Goal: Task Accomplishment & Management: Manage account settings

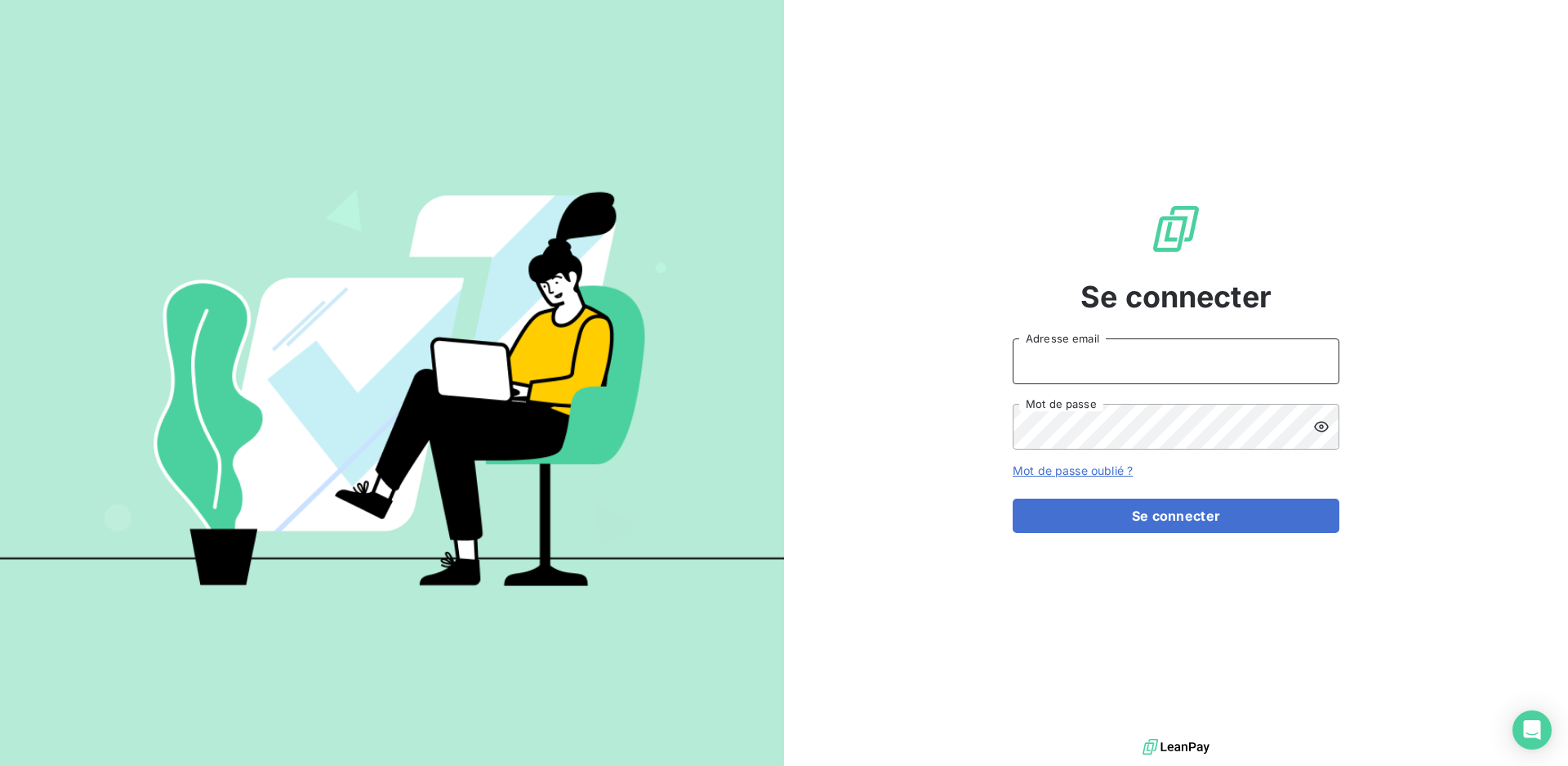
type input "[EMAIL_ADDRESS][DOMAIN_NAME]"
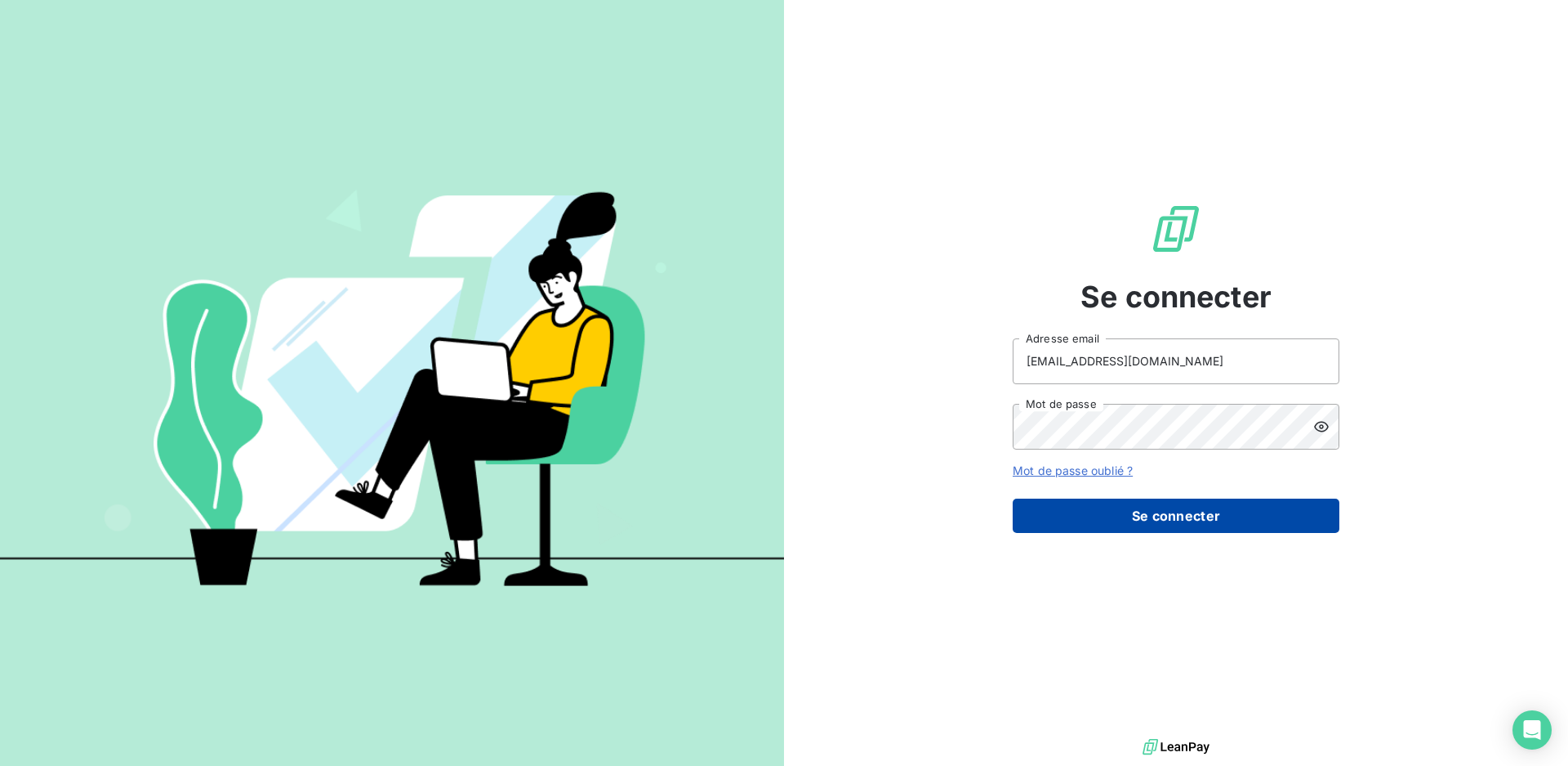
click at [1140, 518] on button "Se connecter" at bounding box center [1175, 515] width 326 height 35
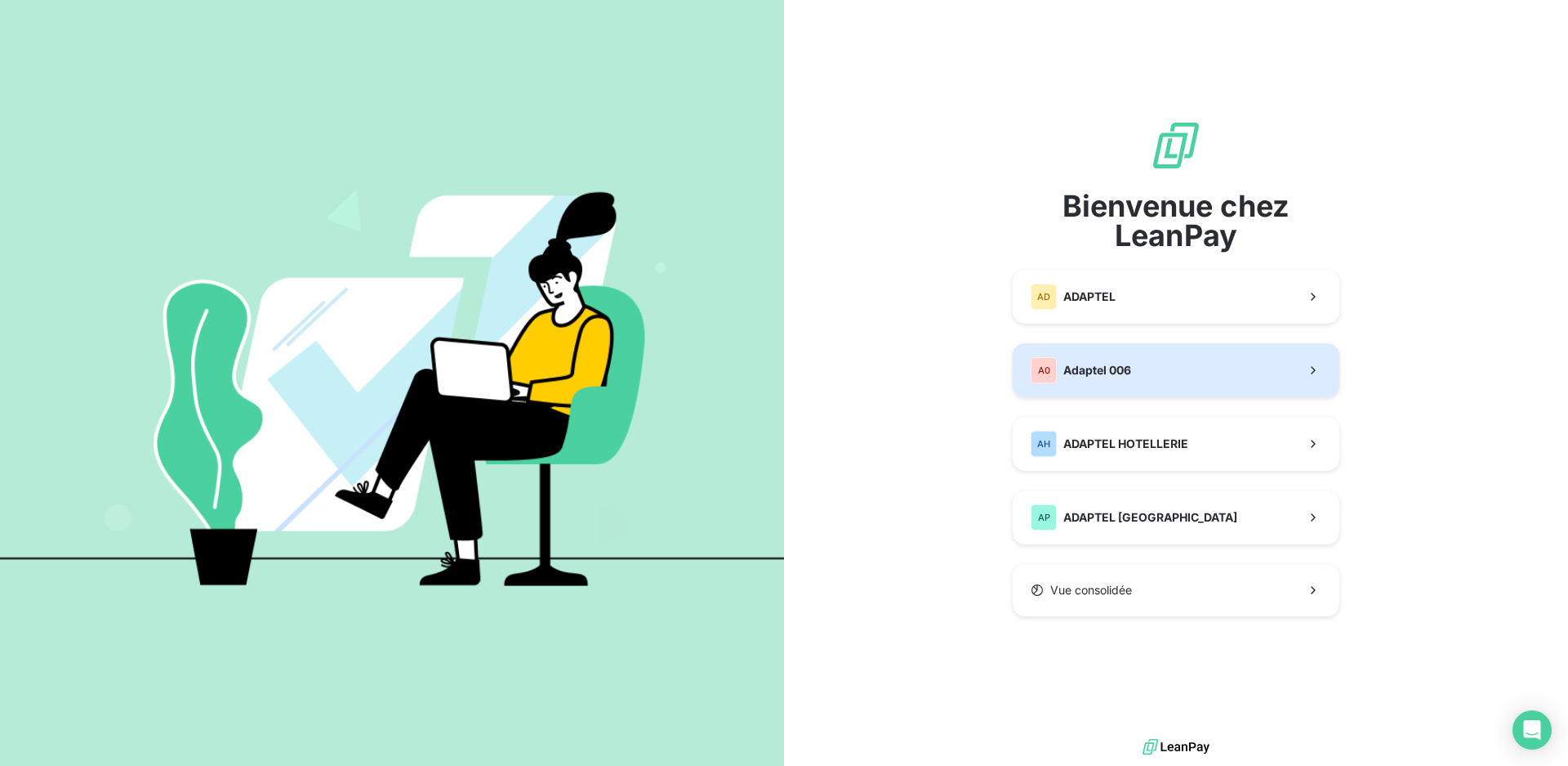
click at [1158, 370] on button "A0 Adaptel 006" at bounding box center [1175, 370] width 326 height 54
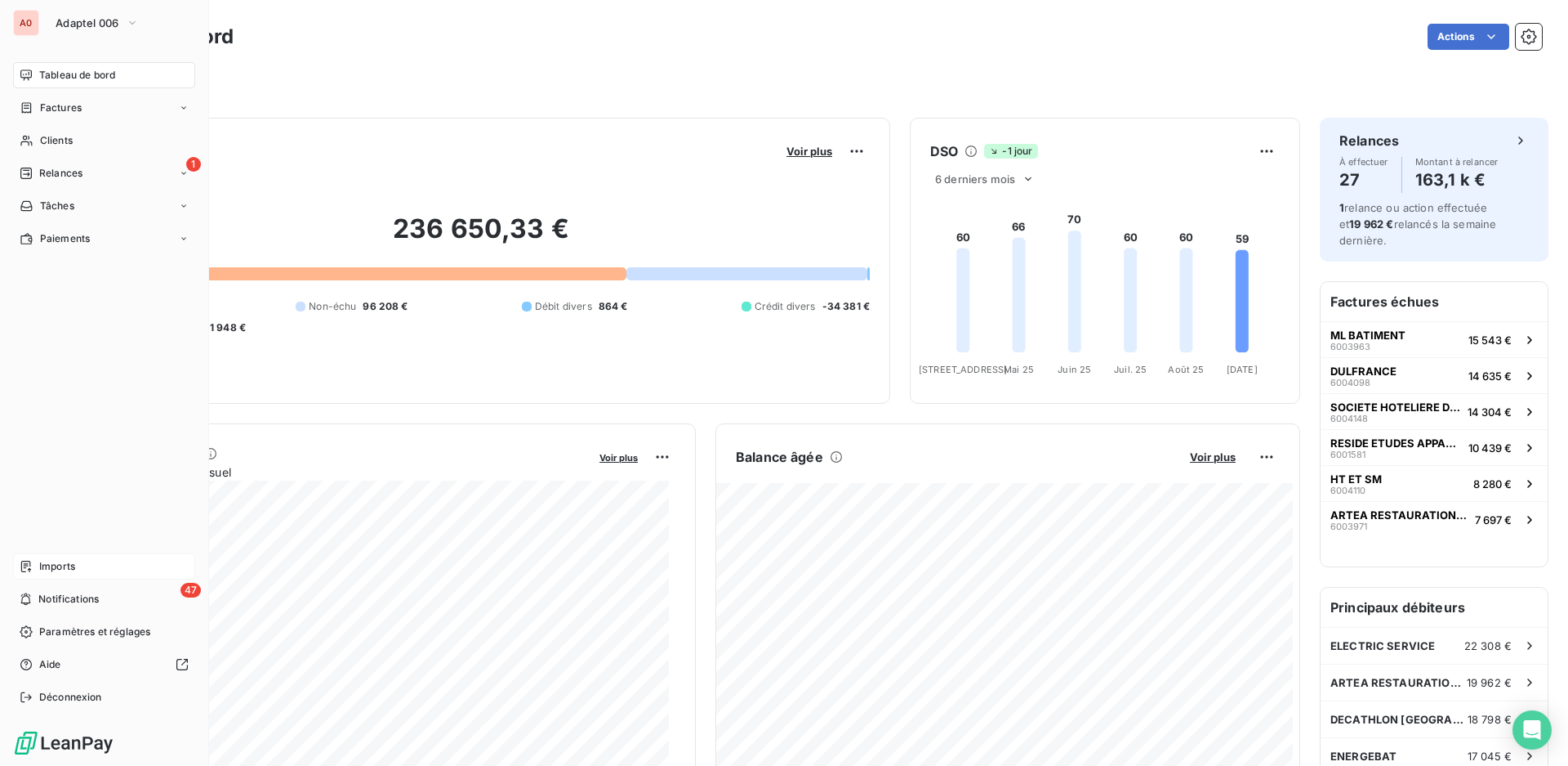
click at [74, 564] on span "Imports" at bounding box center [58, 566] width 36 height 15
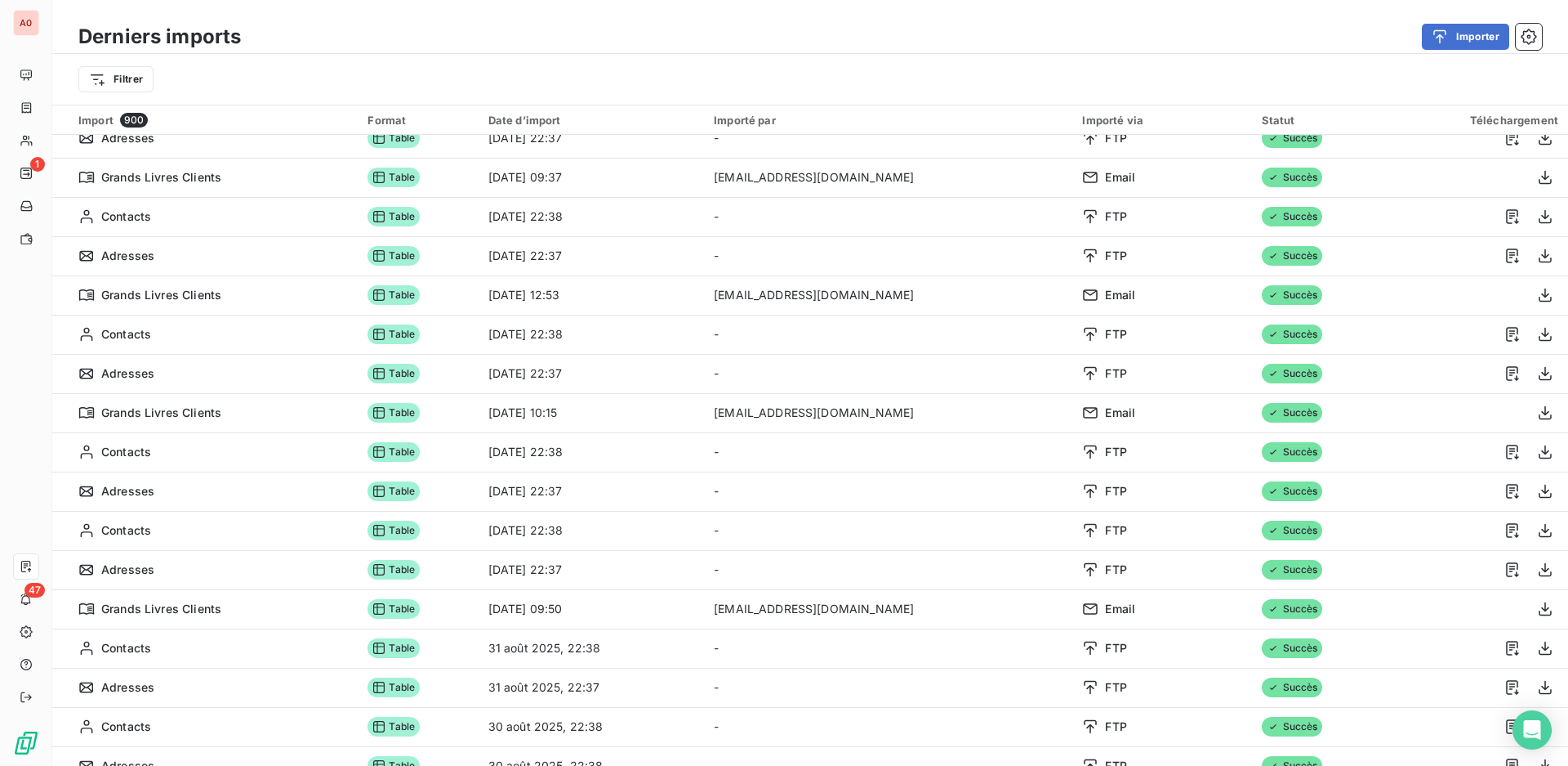
scroll to position [776, 0]
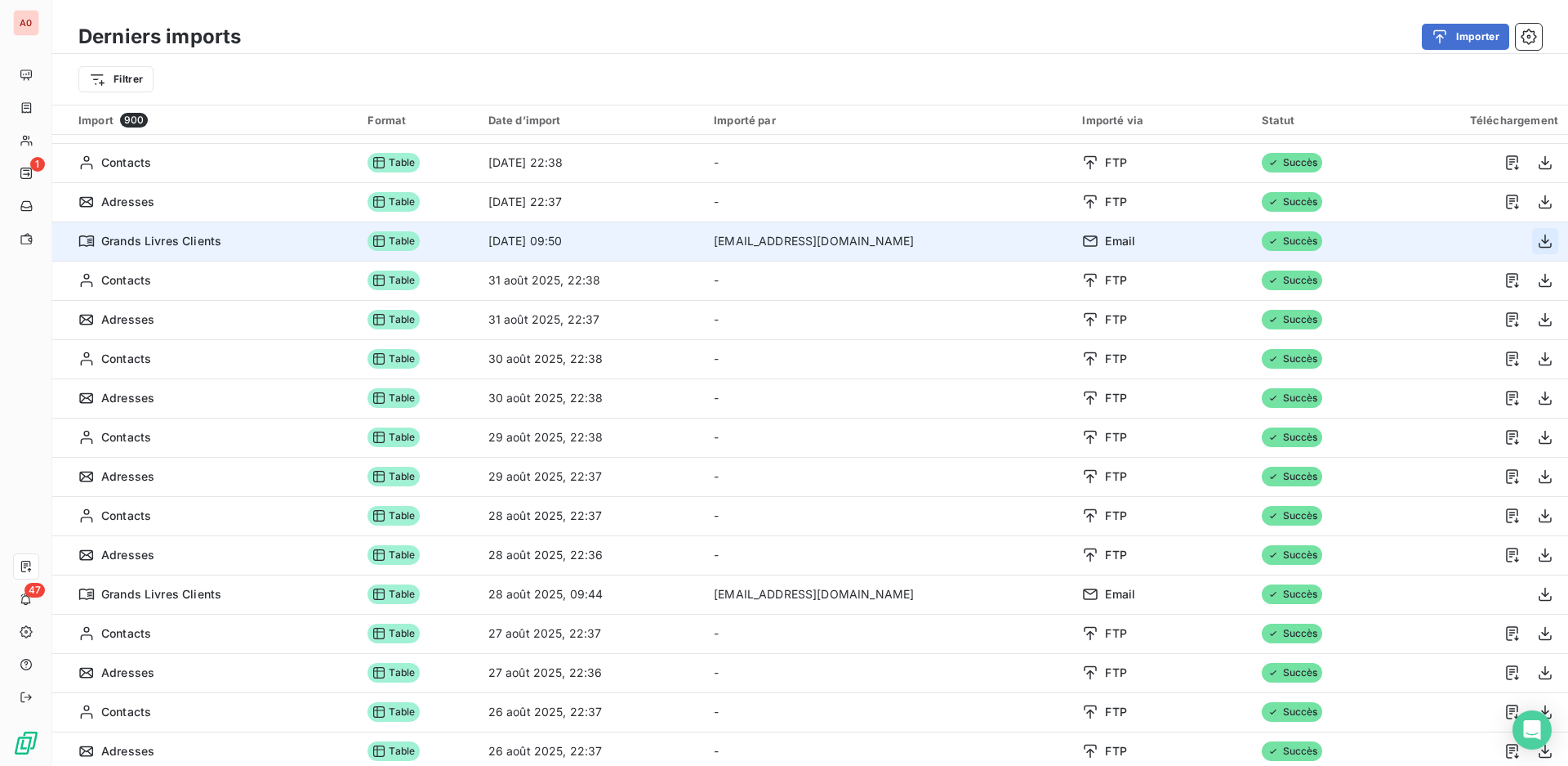
click at [1537, 244] on icon "button" at bounding box center [1545, 241] width 16 height 16
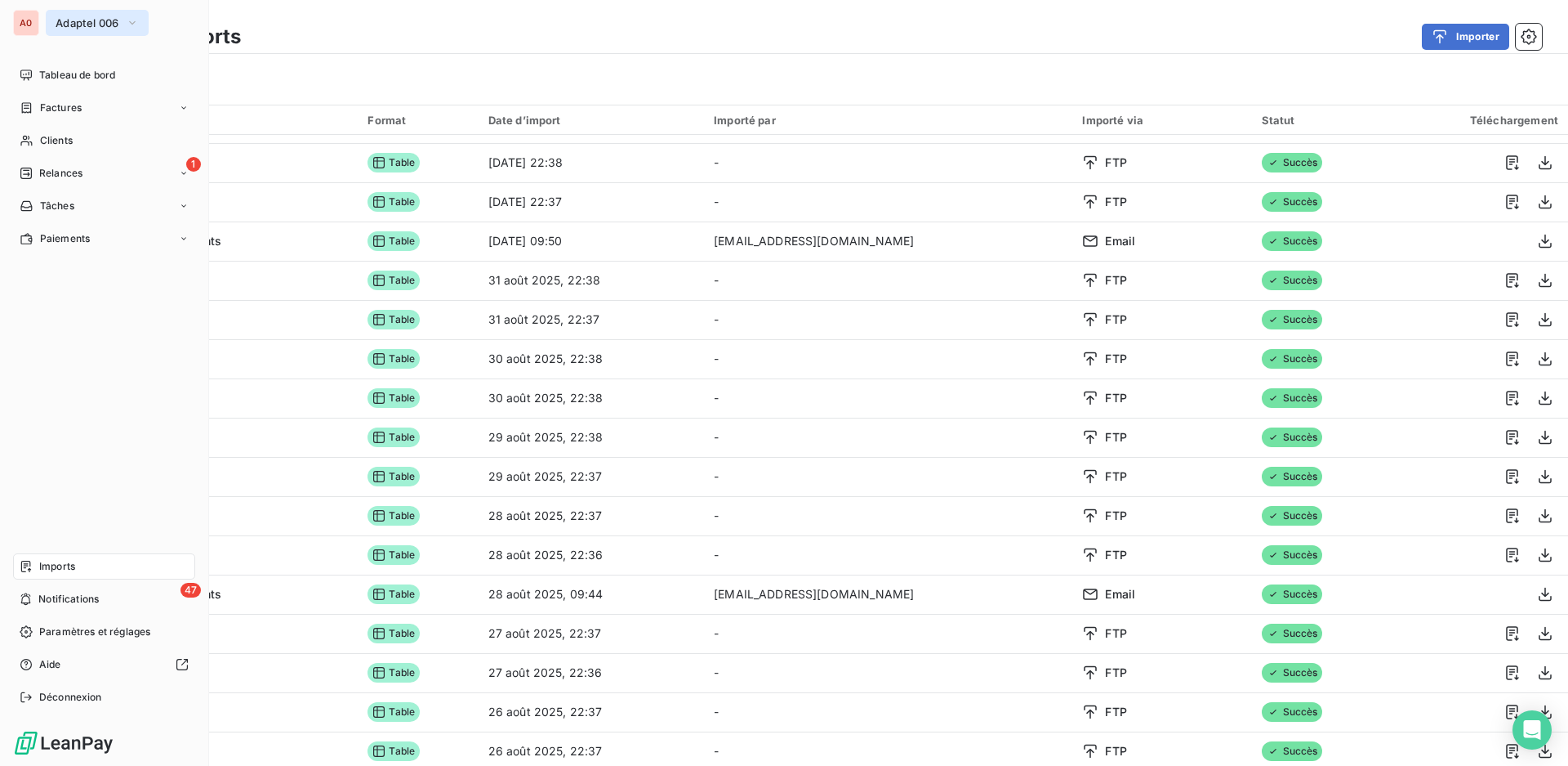
click at [76, 21] on span "Adaptel 006" at bounding box center [87, 22] width 63 height 13
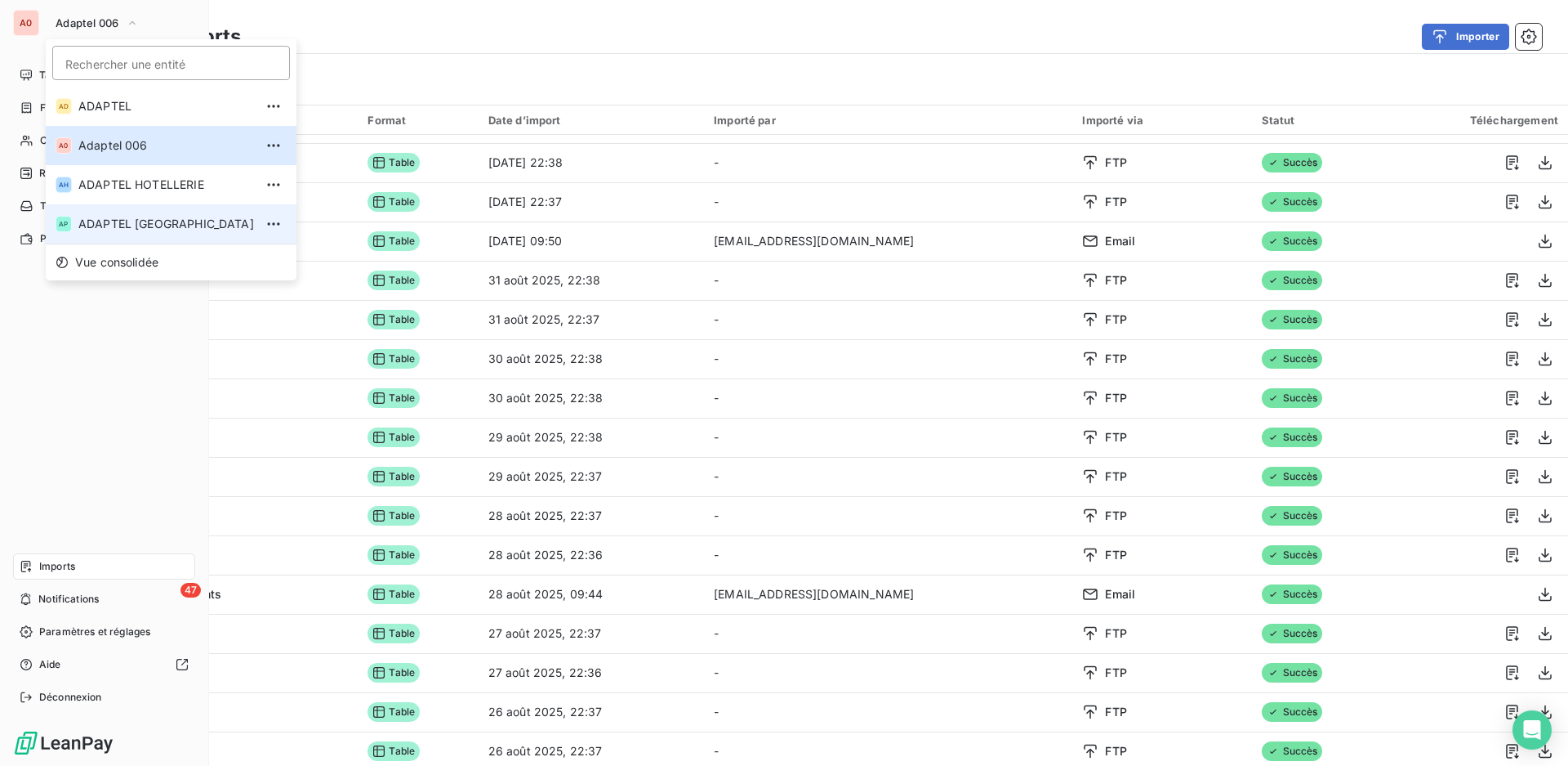
click at [126, 214] on li "AP ADAPTEL [GEOGRAPHIC_DATA]" at bounding box center [171, 224] width 251 height 40
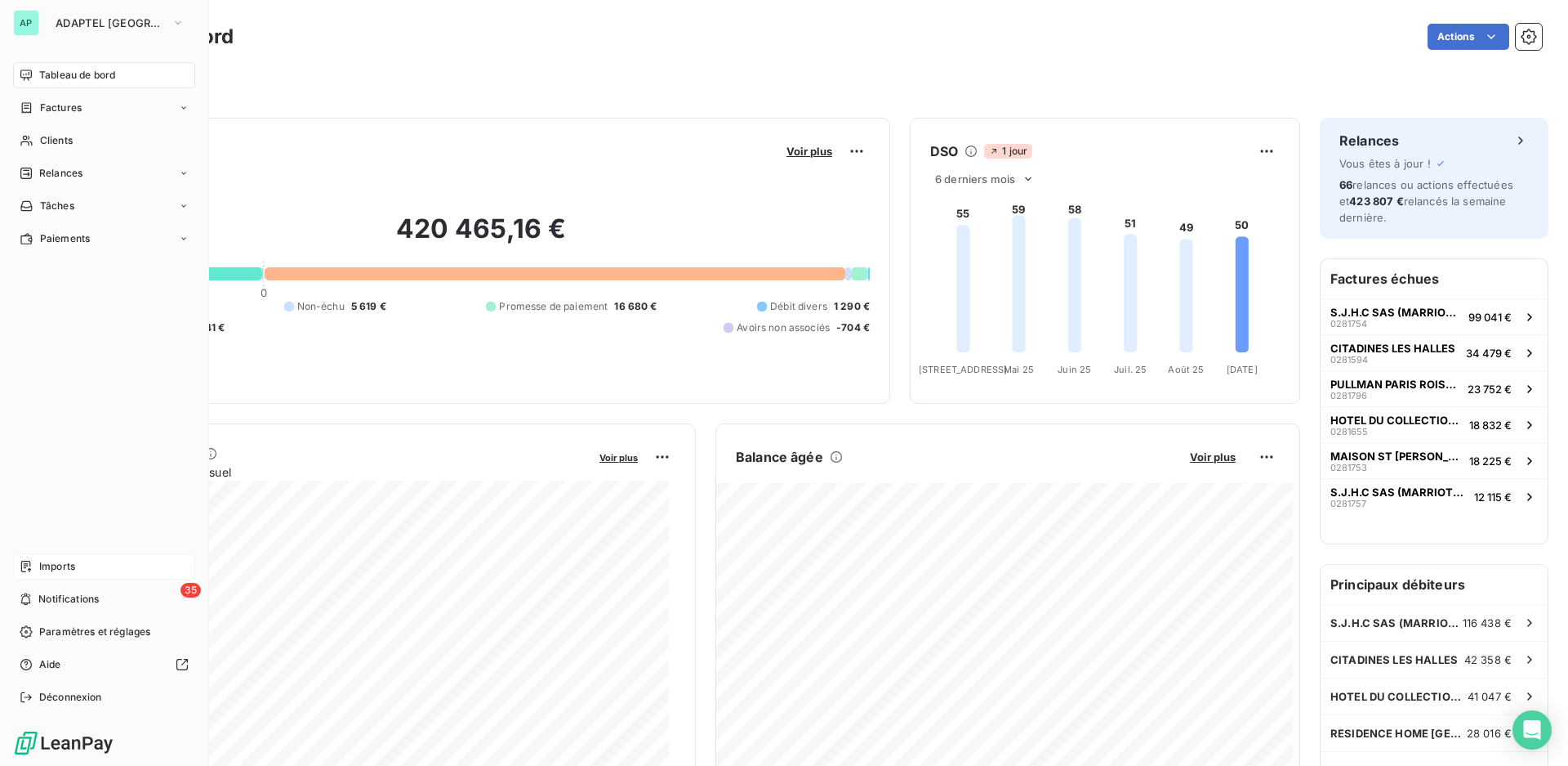
click at [48, 568] on span "Imports" at bounding box center [58, 566] width 36 height 15
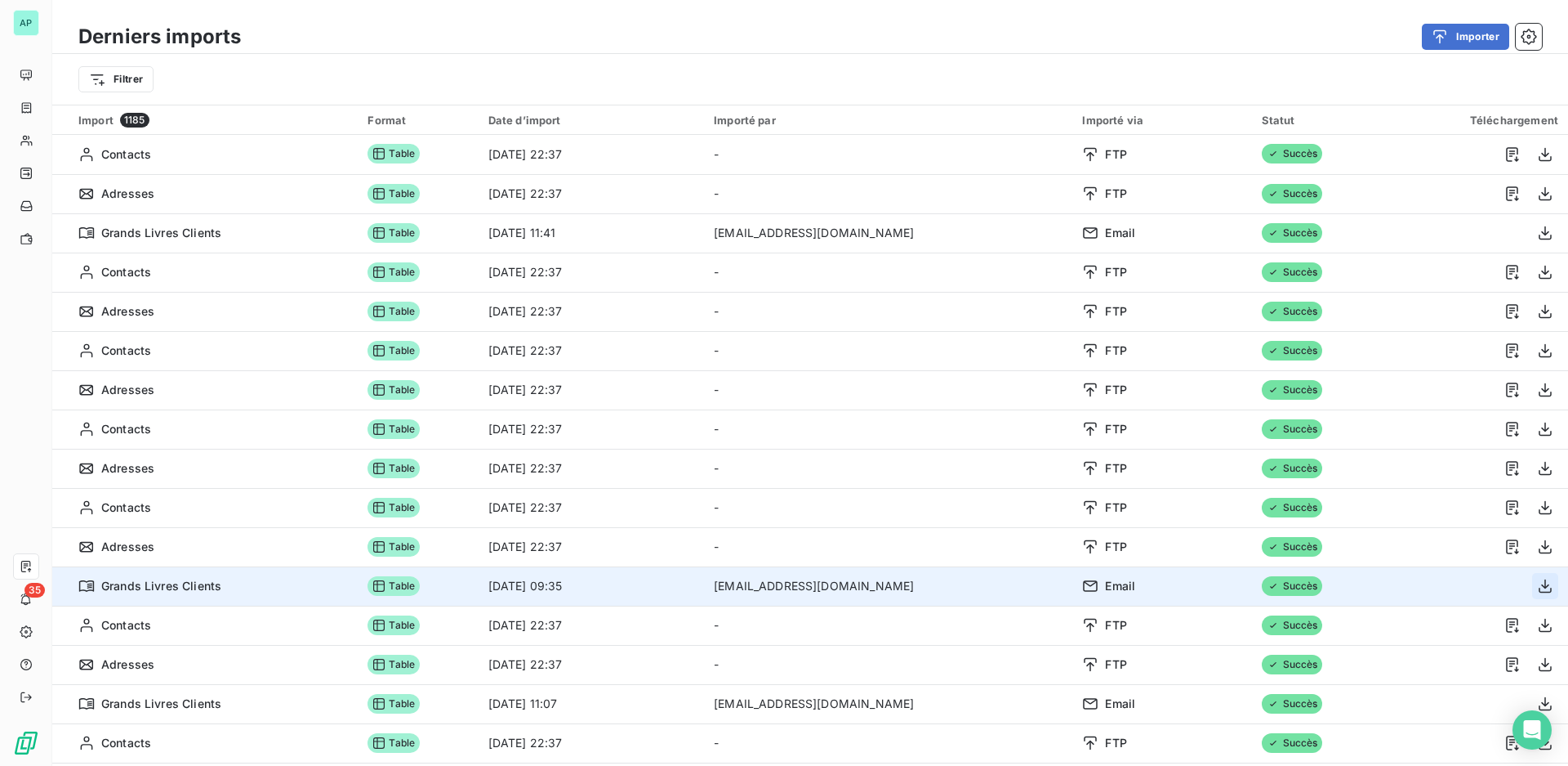
click at [1537, 590] on icon "button" at bounding box center [1545, 585] width 16 height 16
